Goal: Information Seeking & Learning: Learn about a topic

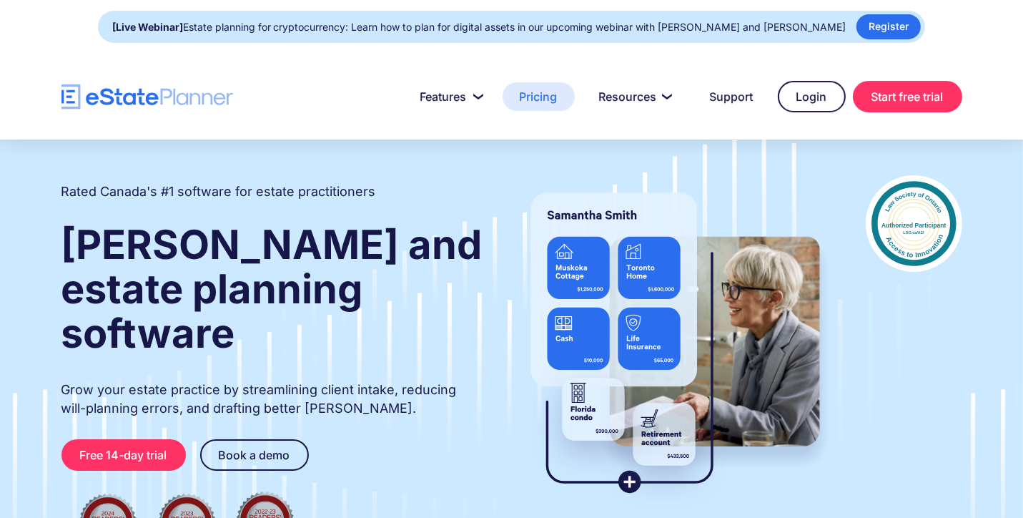
click at [533, 99] on link "Pricing" at bounding box center [539, 96] width 72 height 29
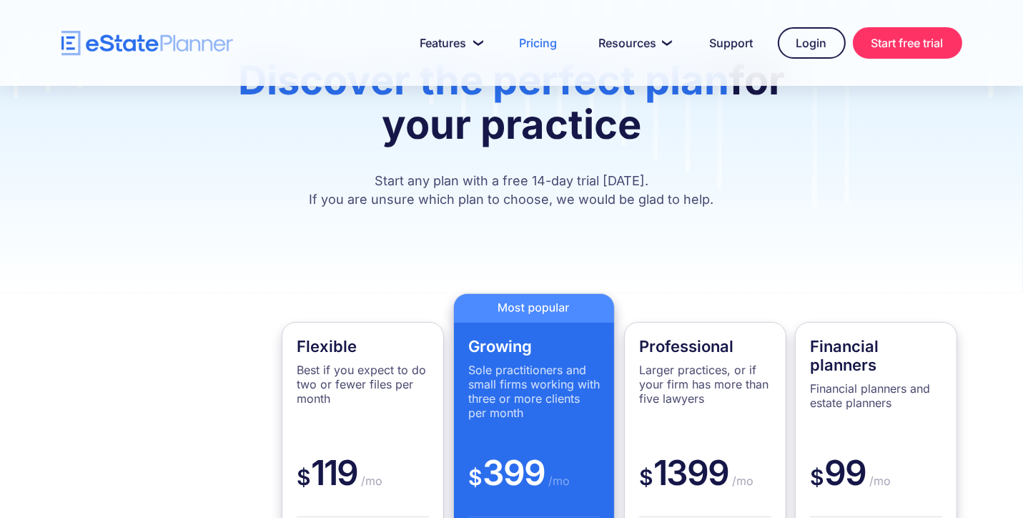
scroll to position [143, 0]
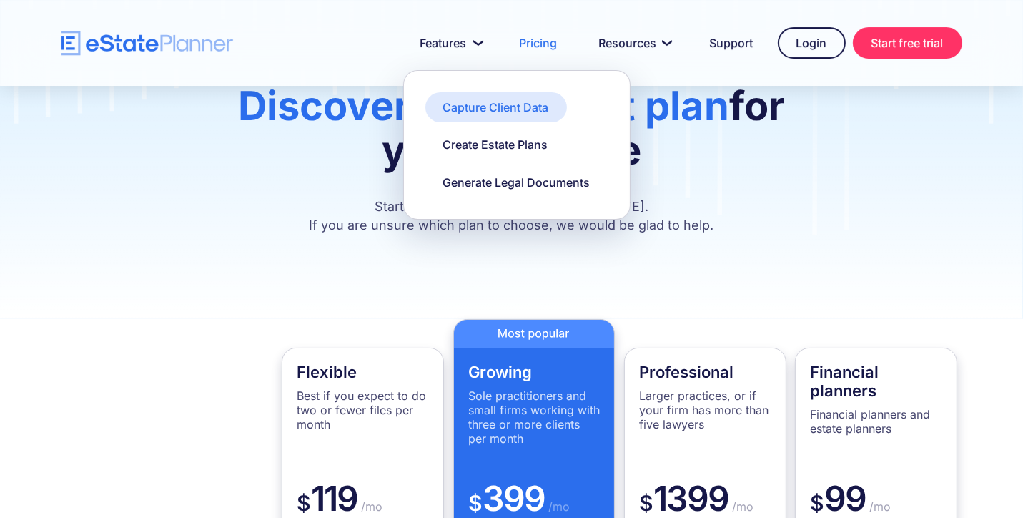
click at [472, 108] on div "Capture Client Data" at bounding box center [496, 107] width 106 height 16
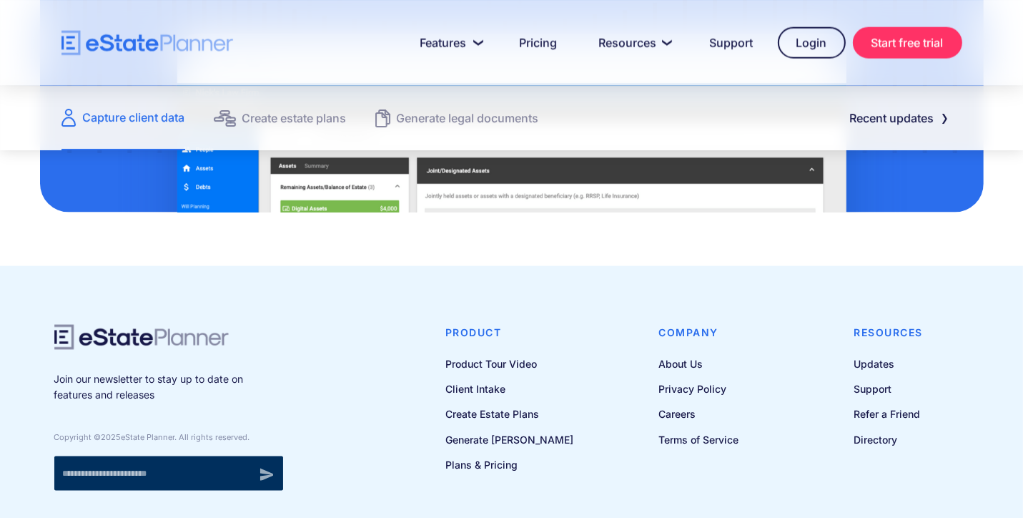
scroll to position [2003, 0]
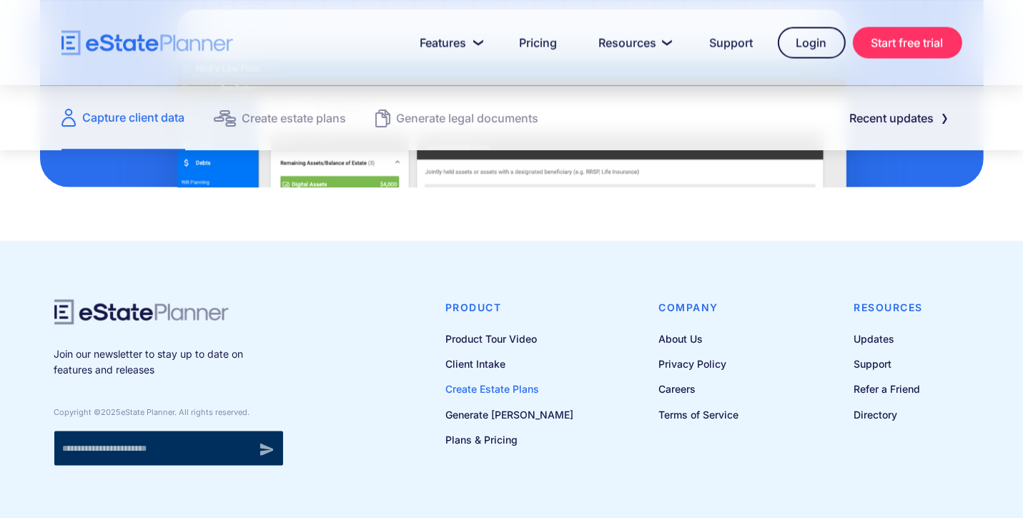
click at [482, 391] on link "Create Estate Plans" at bounding box center [510, 389] width 128 height 18
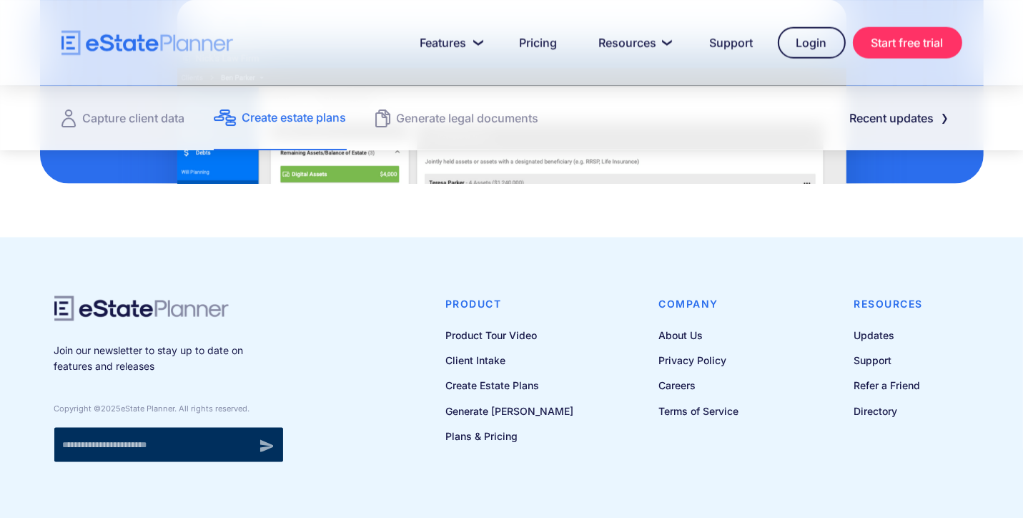
scroll to position [2116, 0]
